Goal: Task Accomplishment & Management: Manage account settings

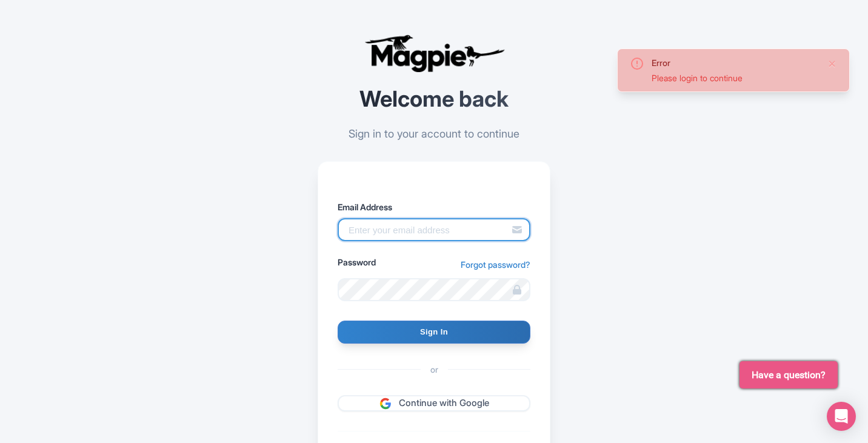
click at [400, 231] on input "Email Address" at bounding box center [434, 229] width 193 height 23
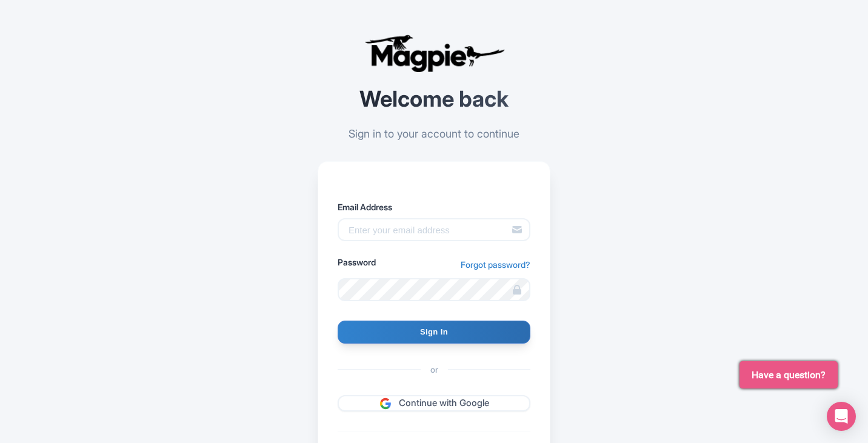
type input "[PERSON_NAME][EMAIL_ADDRESS][DOMAIN_NAME]"
type input "Signing in..."
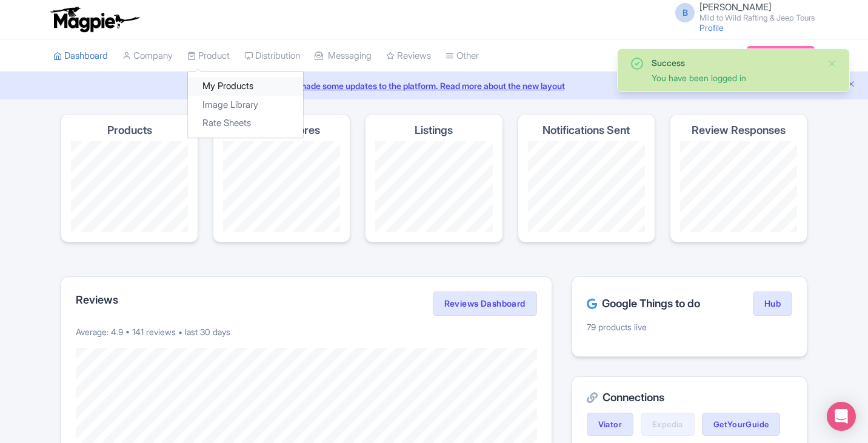
click at [227, 83] on link "My Products" at bounding box center [245, 86] width 115 height 19
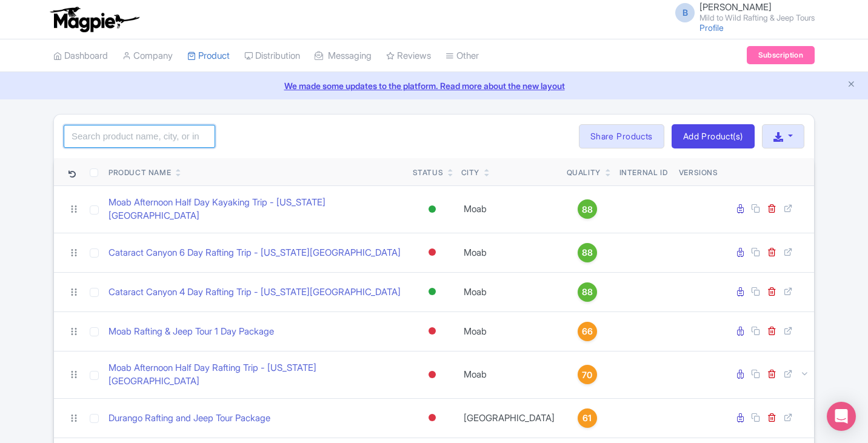
click at [145, 132] on input "search" at bounding box center [140, 136] width 152 height 23
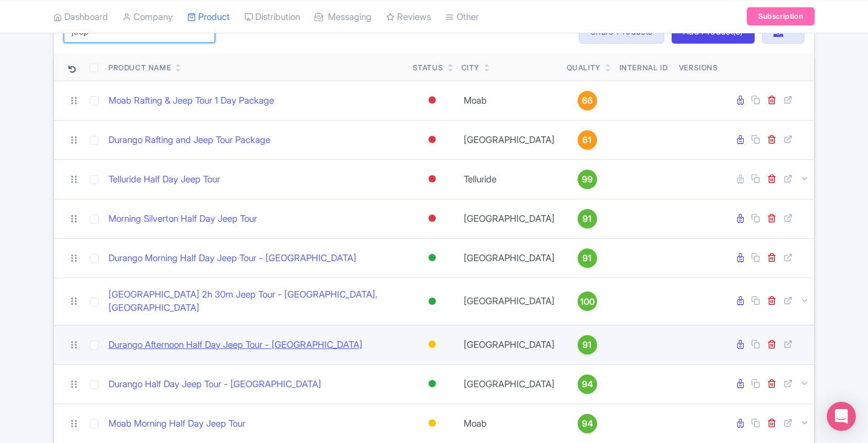
scroll to position [106, 0]
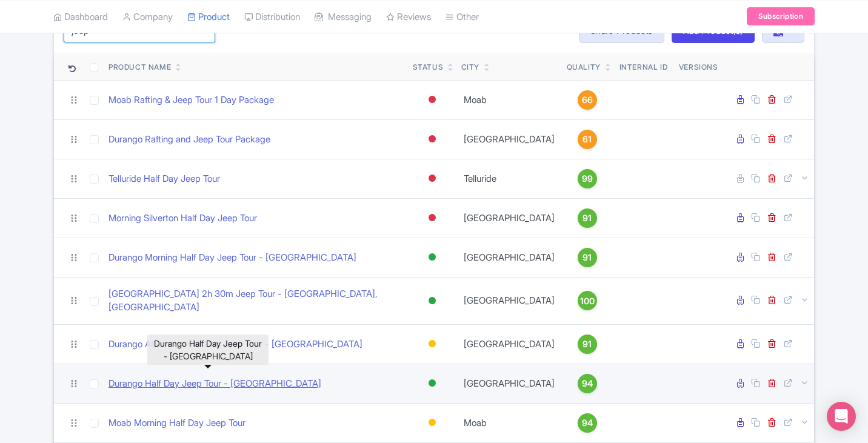
type input "jeep"
click at [245, 377] on link "Durango Half Day Jeep Tour - La Plata Canyon" at bounding box center [215, 384] width 213 height 14
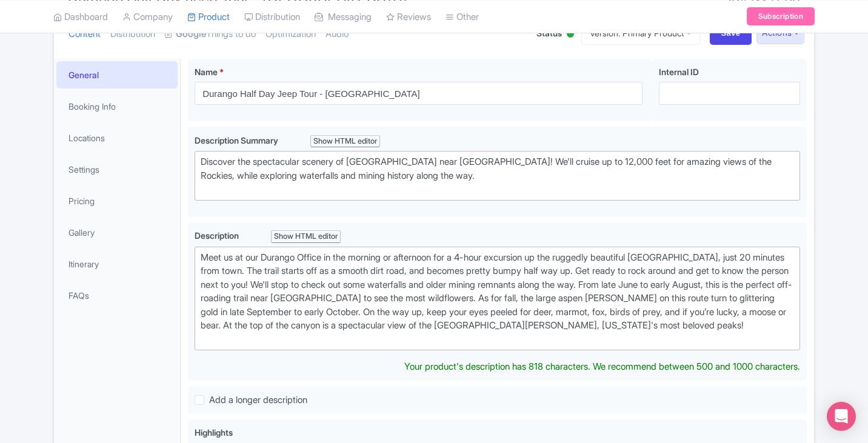
scroll to position [153, 0]
